Goal: Information Seeking & Learning: Check status

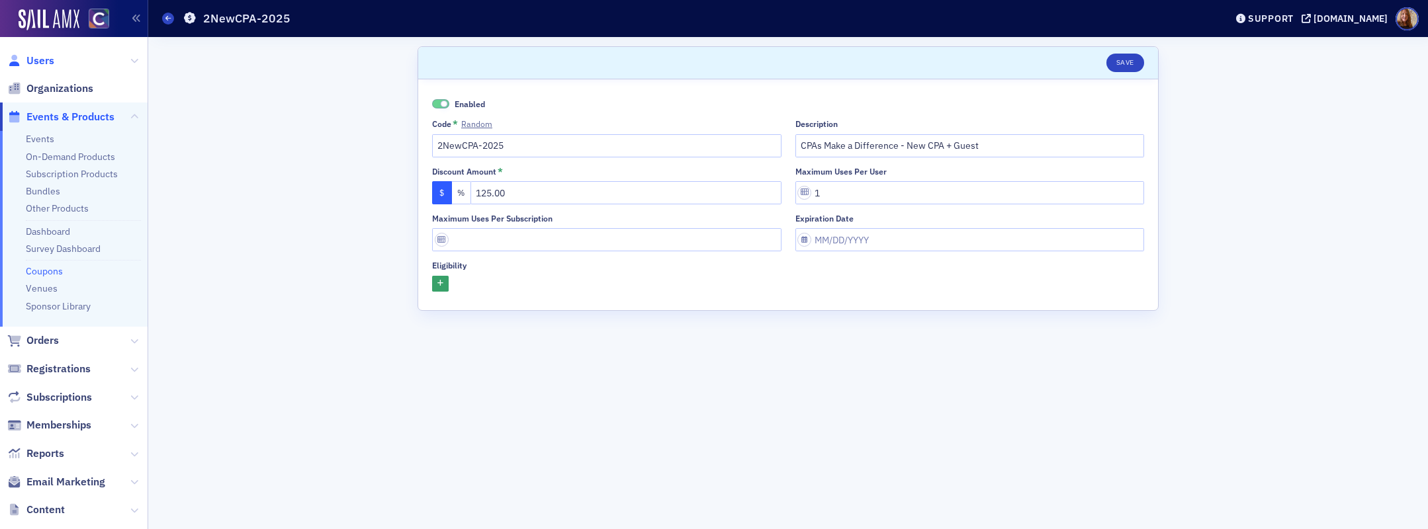
click at [39, 64] on span "Users" at bounding box center [40, 61] width 28 height 15
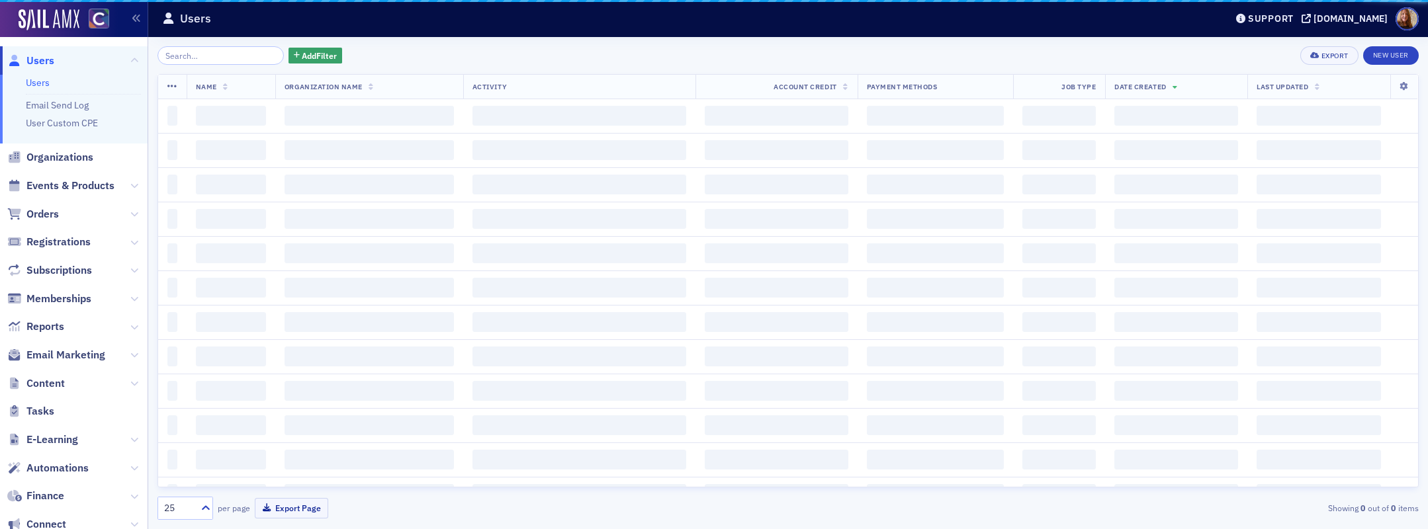
click at [40, 62] on span "Users" at bounding box center [40, 61] width 28 height 15
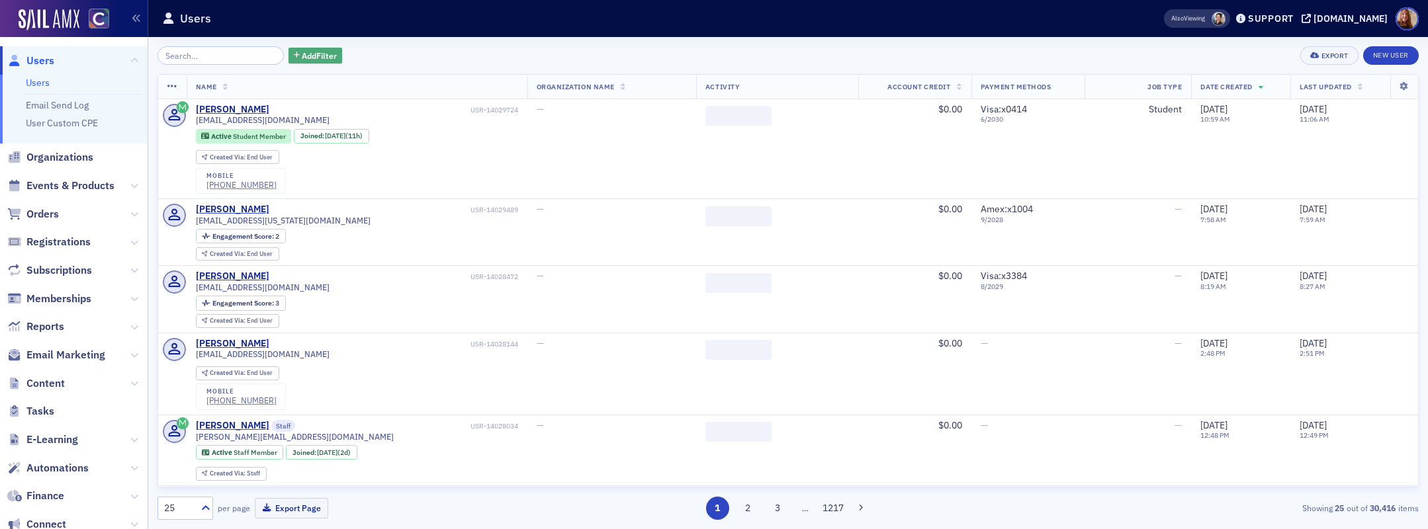
click at [302, 57] on span "Add Filter" at bounding box center [319, 56] width 35 height 12
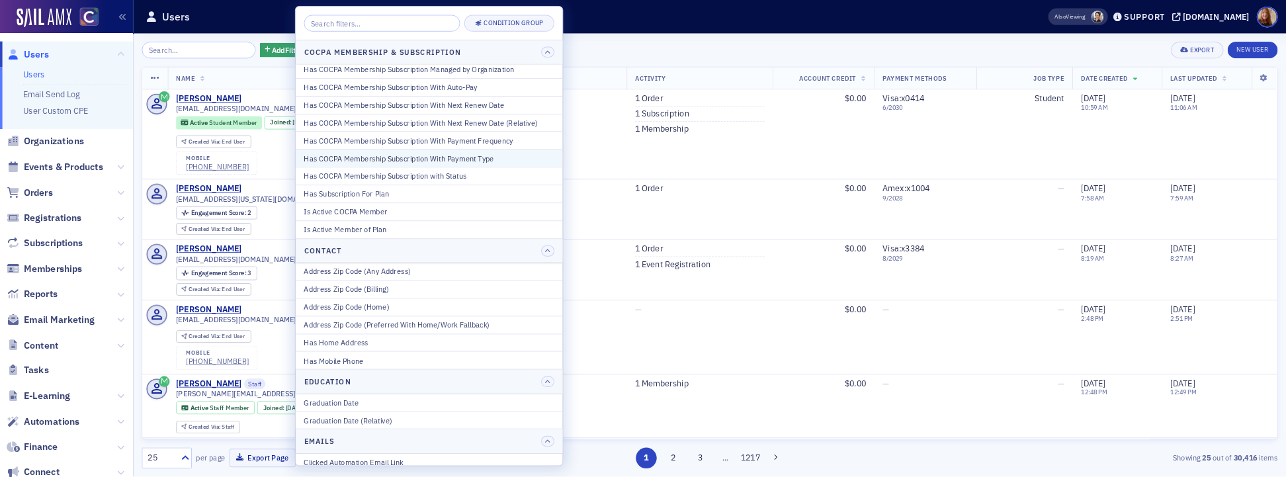
scroll to position [157, 0]
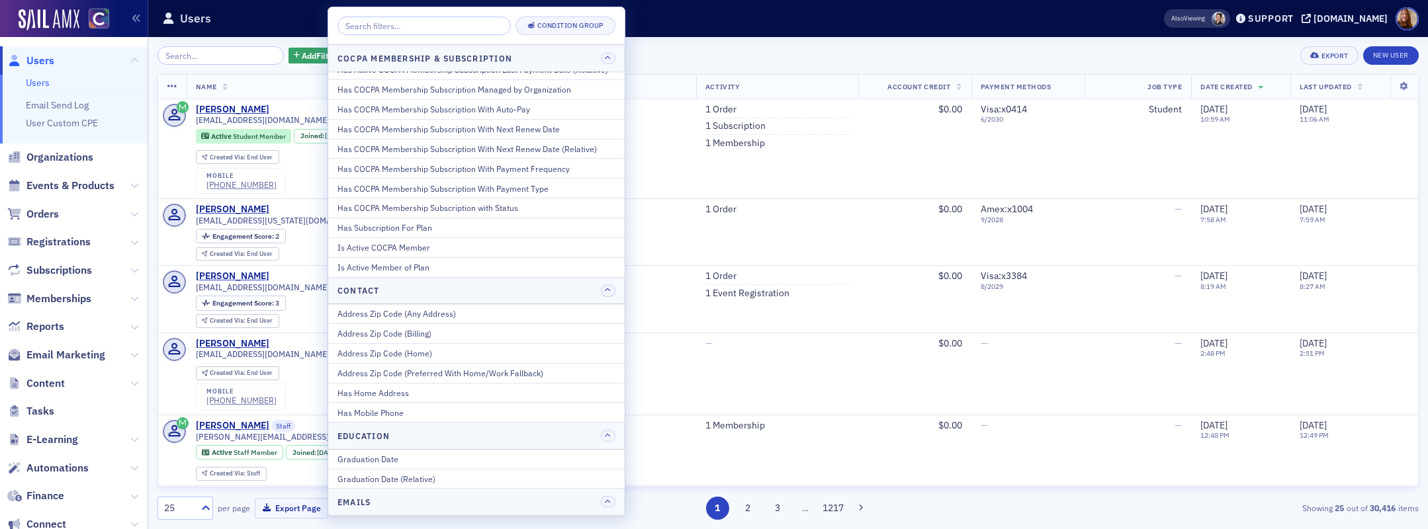
click at [718, 50] on div "Add Filter Export New User" at bounding box center [787, 55] width 1261 height 19
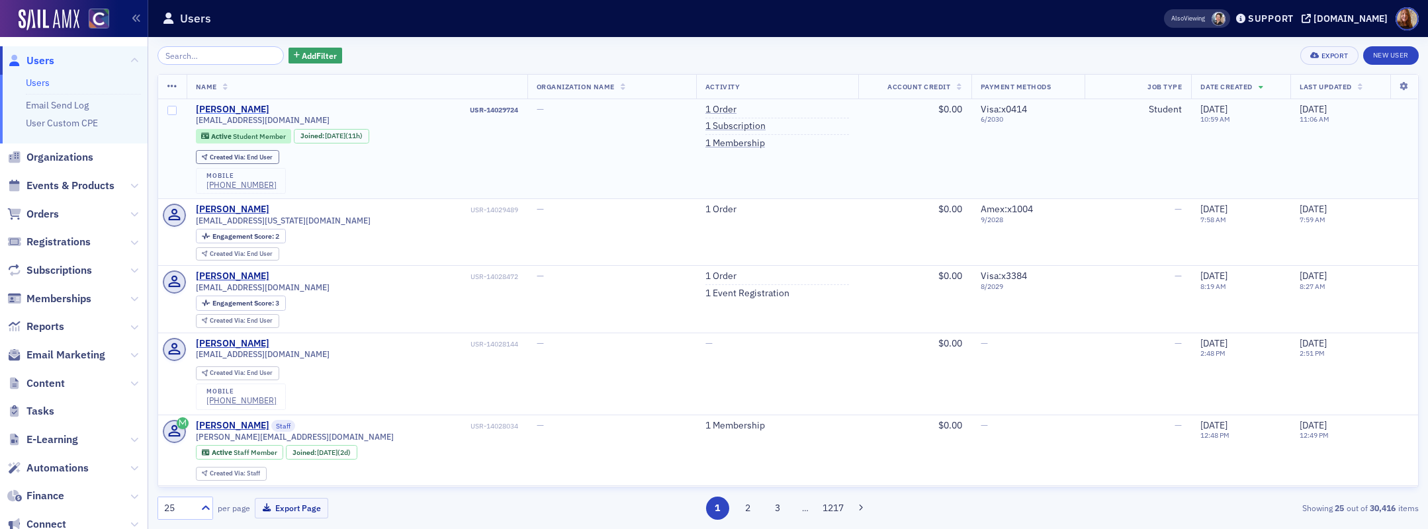
click at [218, 108] on div "[PERSON_NAME]" at bounding box center [232, 110] width 73 height 12
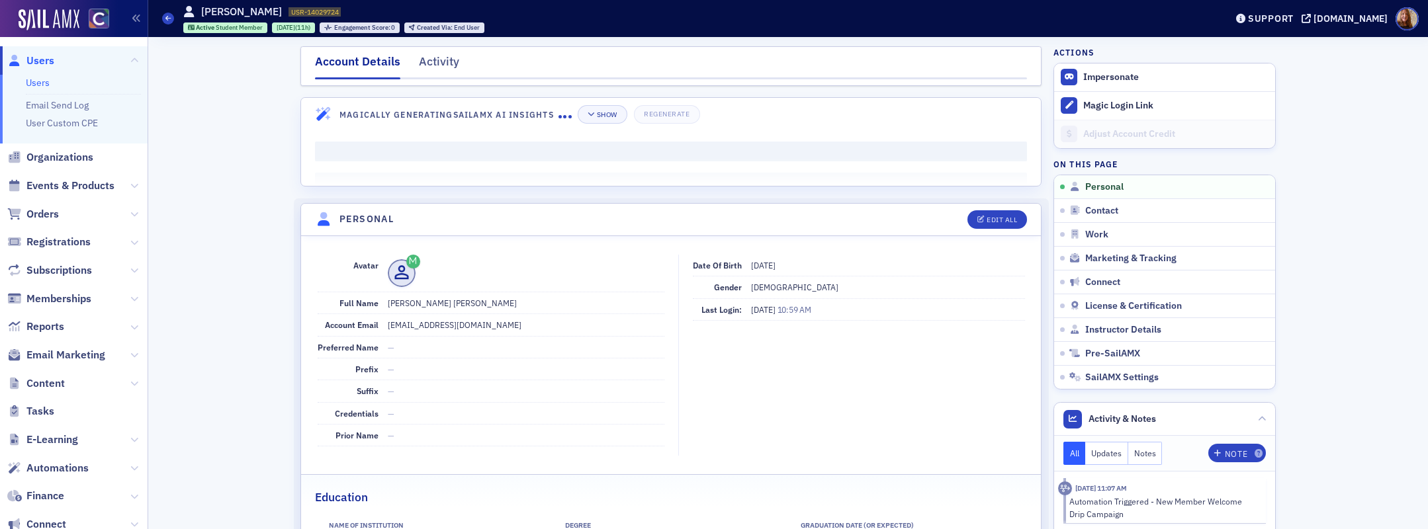
drag, startPoint x: 204, startPoint y: 309, endPoint x: 182, endPoint y: 196, distance: 115.2
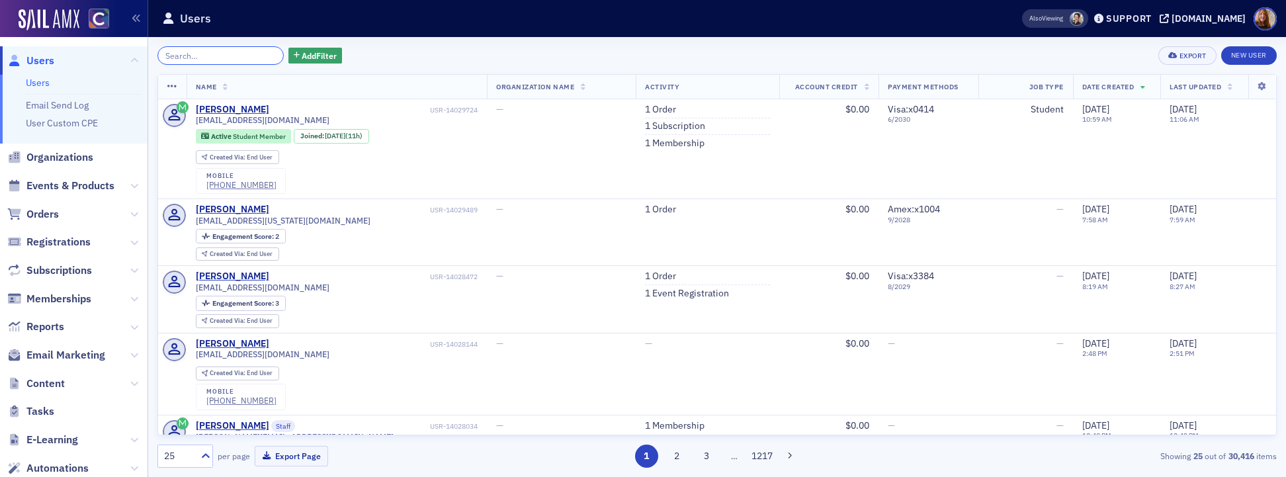
click at [196, 60] on input "search" at bounding box center [220, 55] width 126 height 19
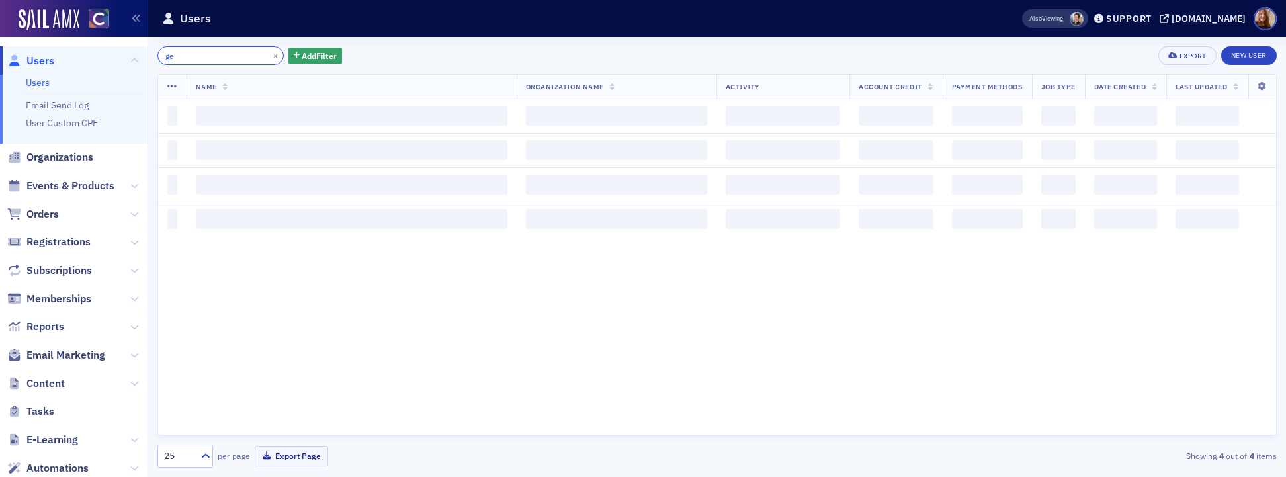
type input "g"
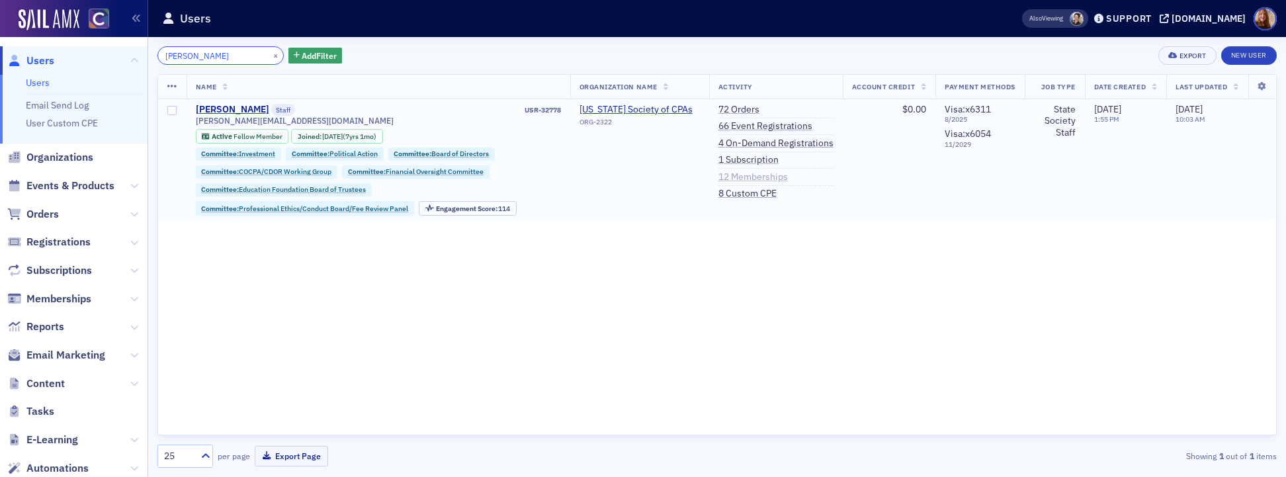
type input "[PERSON_NAME]"
click at [757, 178] on link "12 Memberships" at bounding box center [752, 177] width 69 height 12
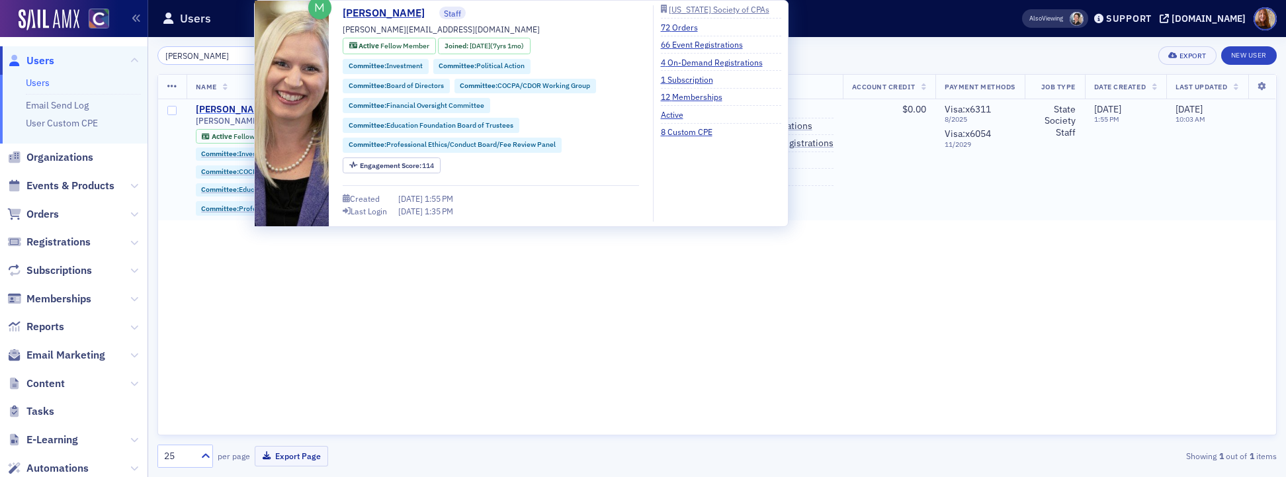
click at [218, 109] on div "[PERSON_NAME]" at bounding box center [232, 110] width 73 height 12
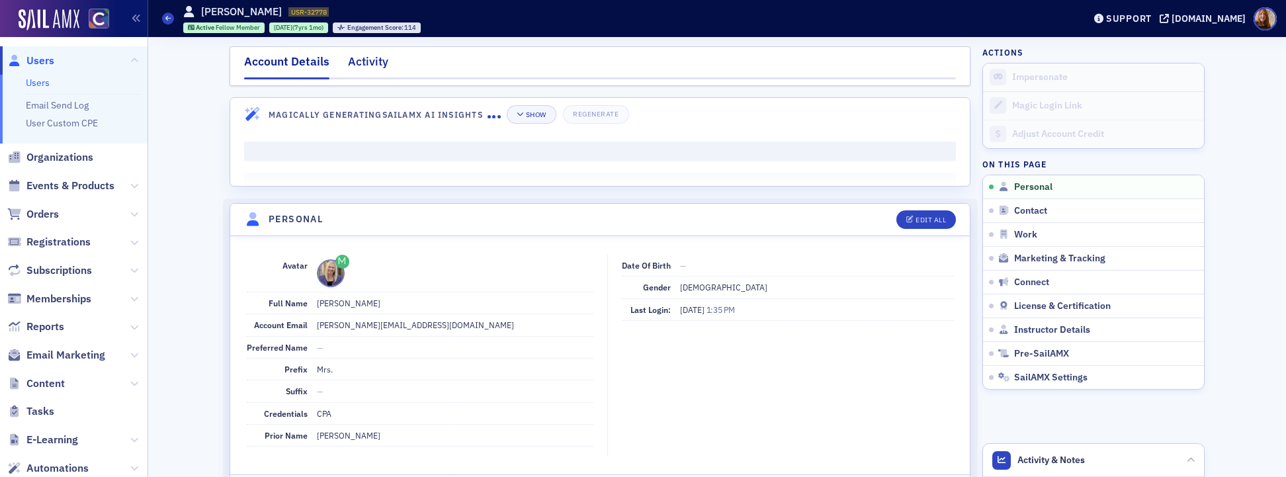
click at [370, 61] on div "Activity" at bounding box center [368, 65] width 40 height 24
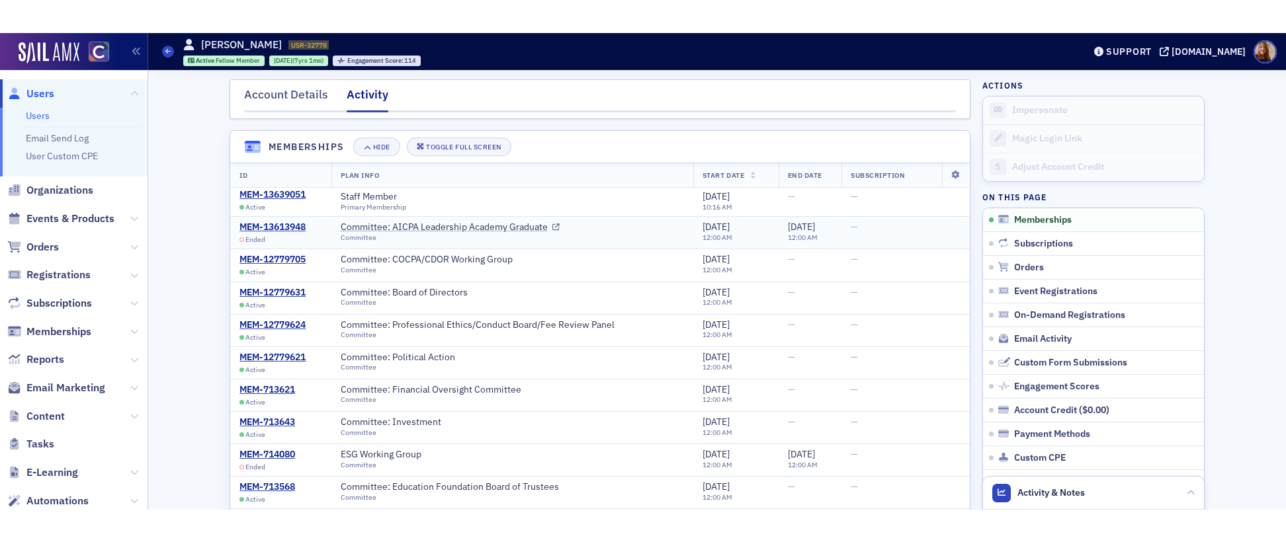
scroll to position [51, 0]
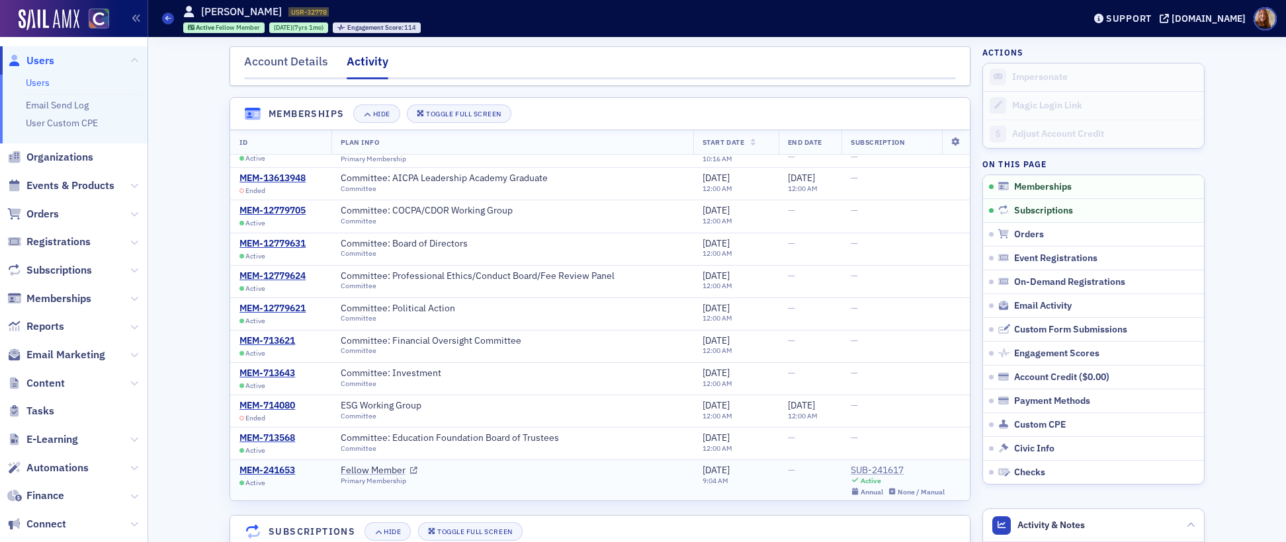
click at [887, 472] on div "SUB-241617" at bounding box center [898, 471] width 94 height 12
